Goal: Find specific page/section: Find specific page/section

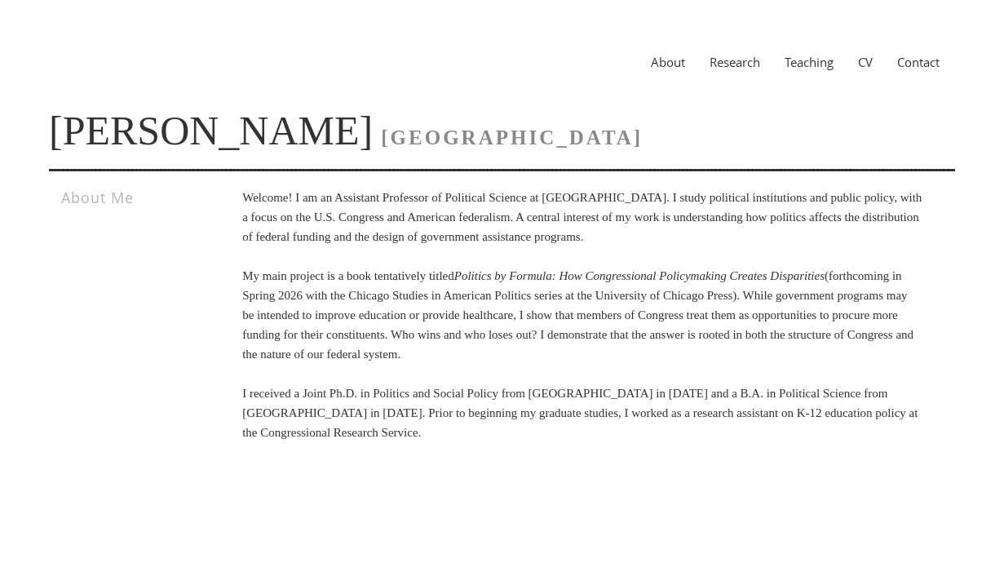
click at [739, 65] on link "Research" at bounding box center [735, 62] width 75 height 16
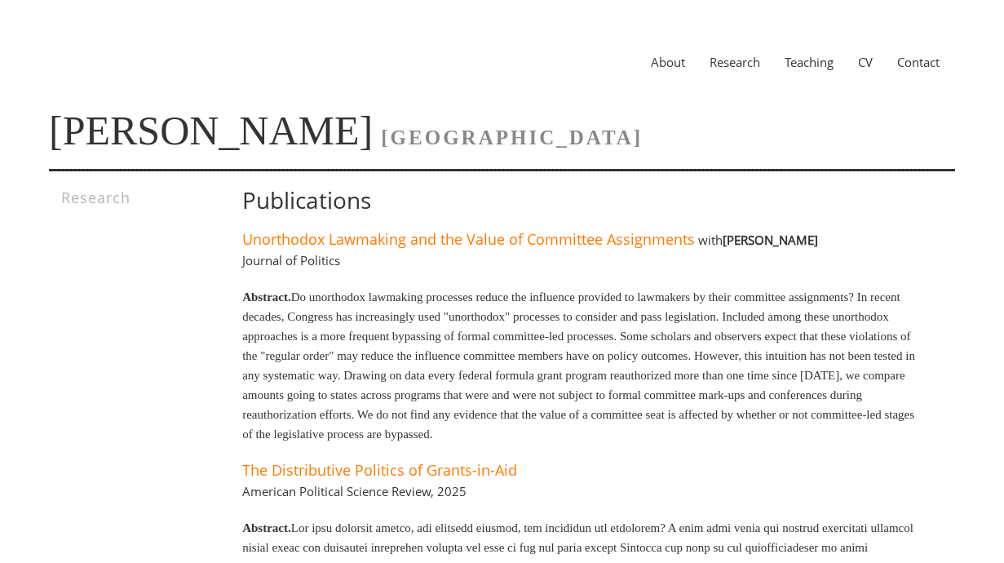
click at [866, 63] on link "CV" at bounding box center [865, 62] width 39 height 16
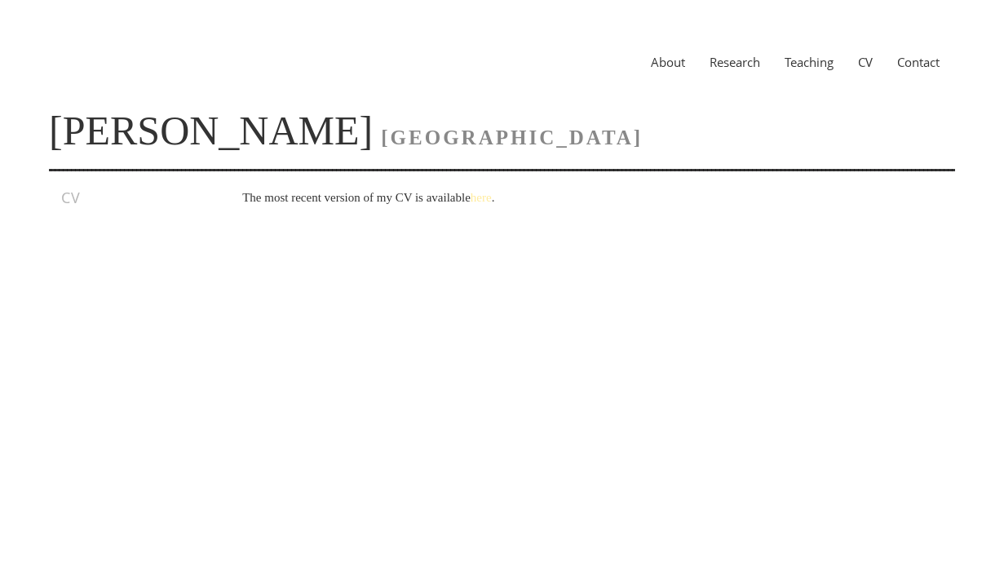
click at [492, 195] on link "here" at bounding box center [481, 197] width 21 height 13
